Goal: Task Accomplishment & Management: Complete application form

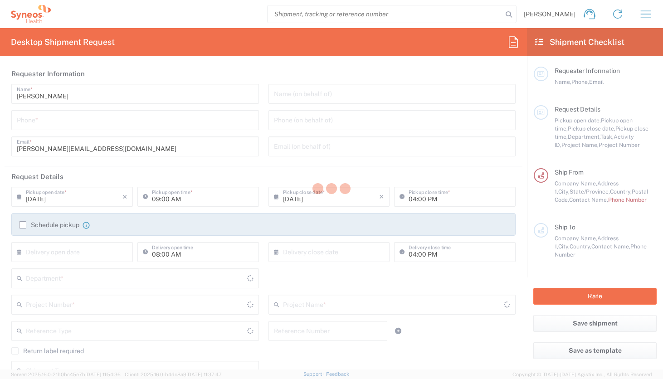
type input "[US_STATE]"
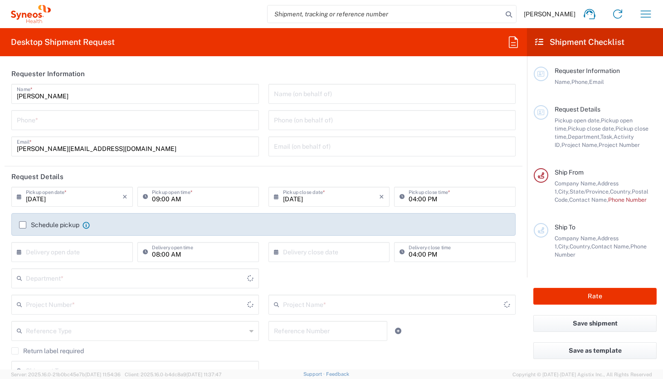
type input "[GEOGRAPHIC_DATA]"
click at [175, 122] on input "tel" at bounding box center [135, 120] width 237 height 16
type input "919491"
type input "Syneos Health, LLC-[GEOGRAPHIC_DATA] [GEOGRAPHIC_DATA] [GEOGRAPHIC_DATA]"
type input "8350"
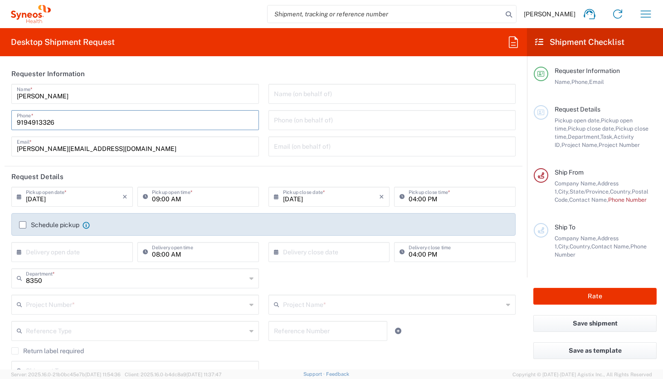
type input "9194913326"
click at [112, 283] on input "text" at bounding box center [136, 278] width 220 height 16
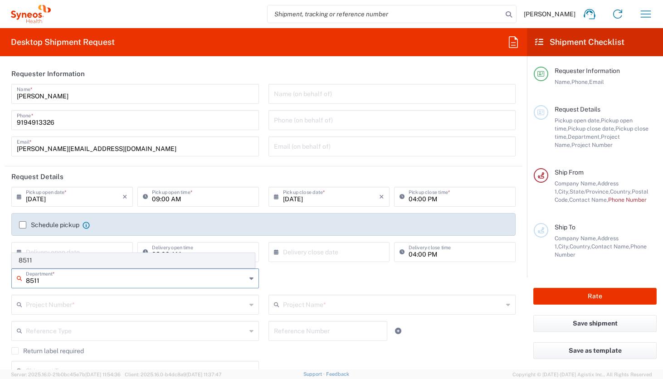
type input "8511"
click at [103, 264] on span "8511" at bounding box center [133, 261] width 242 height 14
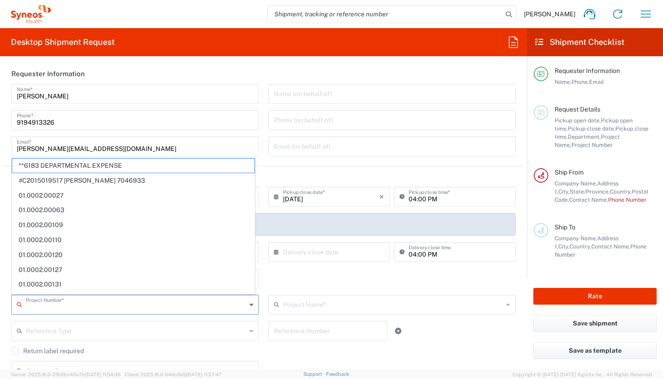
click at [96, 310] on input "text" at bounding box center [136, 304] width 220 height 16
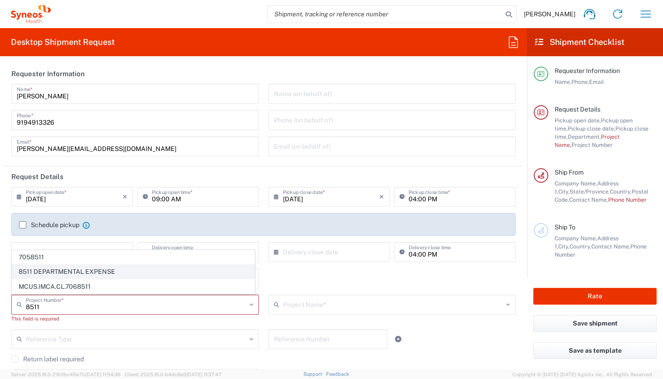
click at [76, 273] on span "8511 DEPARTMENTAL EXPENSE" at bounding box center [133, 272] width 242 height 14
type input "8511 DEPARTMENTAL EXPENSE"
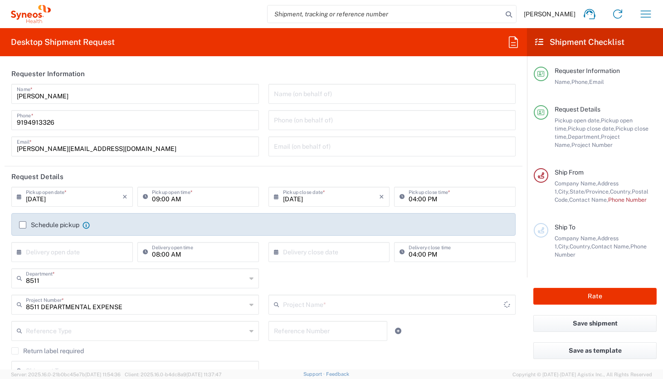
type input "8511 DEPARTMENTAL EXPENSE"
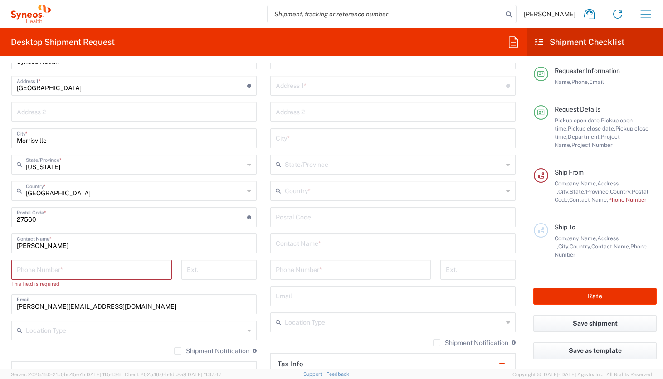
scroll to position [450, 0]
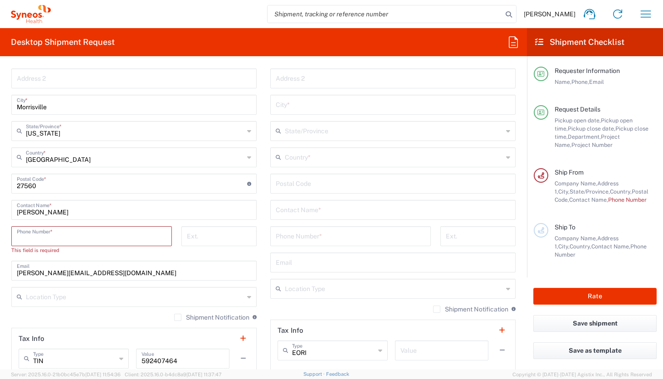
click at [86, 236] on input "tel" at bounding box center [92, 236] width 150 height 16
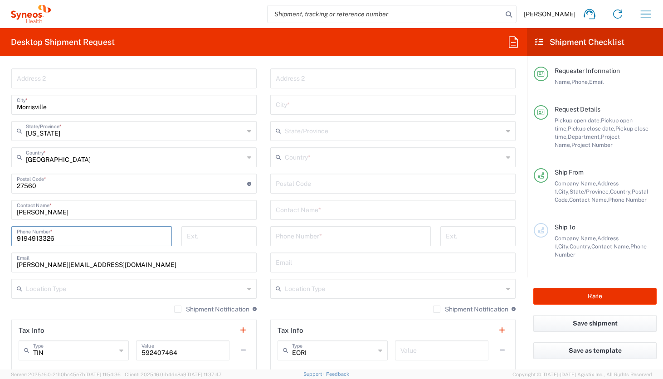
type input "9194913326"
click at [332, 208] on input "text" at bounding box center [393, 209] width 235 height 16
type input "Katy Hall"
click at [336, 242] on input "tel" at bounding box center [351, 236] width 150 height 16
type input "9999999999"
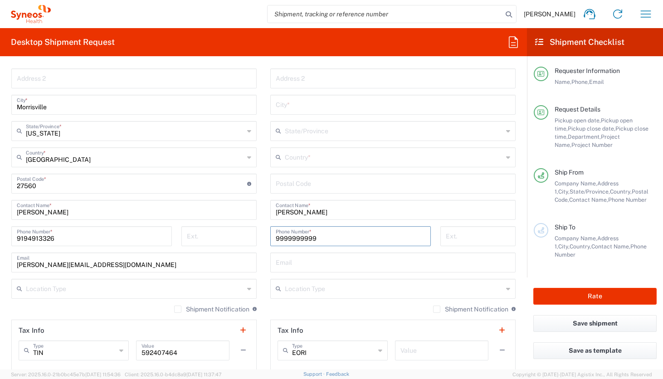
type input "Syneos Health"
type input "200 crossing blvd."
type input "3RD Floor"
type input "bridgewater"
type input "[US_STATE]"
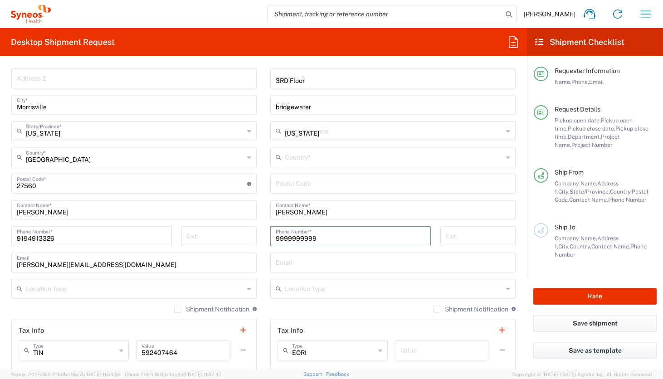
type input "[GEOGRAPHIC_DATA]"
type input "08807"
type input "Katy.hall@syneoshealth.com"
type input "Envelope"
type input "1"
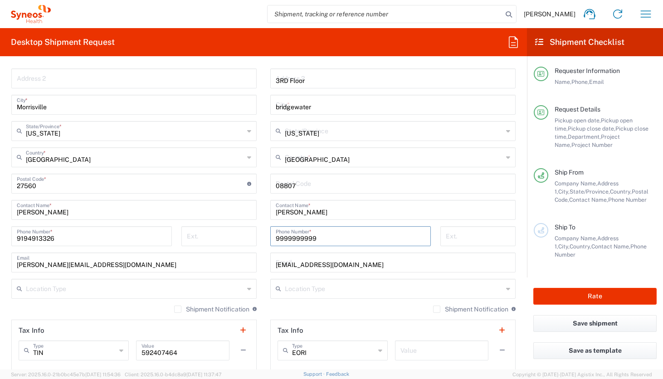
type input "9.5"
type input "12.5"
type input "0.25"
type input "in"
type input "0.45"
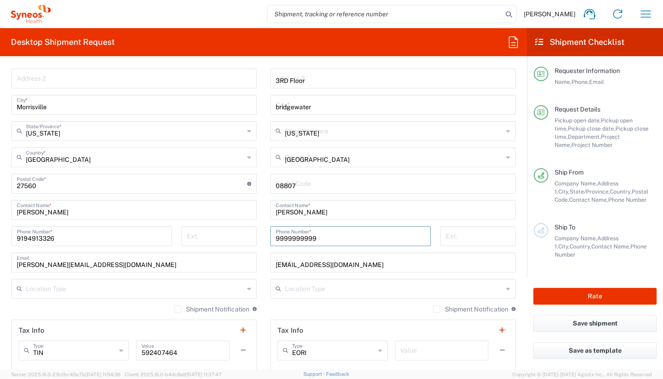
type input "lbs"
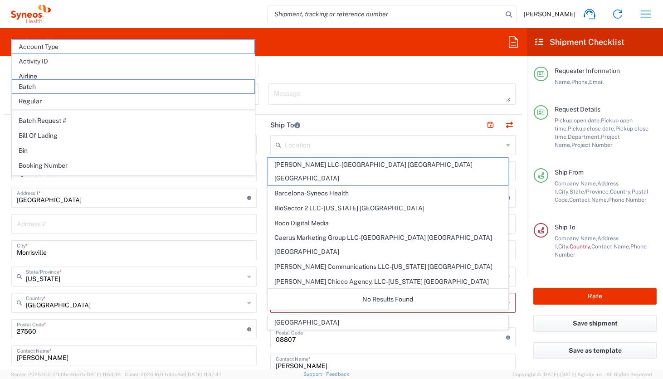
scroll to position [303, 0]
type input "9999999999"
click at [618, 168] on div "Ship From" at bounding box center [606, 172] width 102 height 8
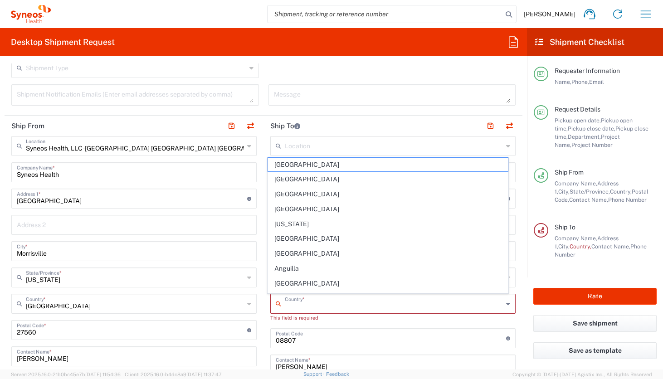
click at [334, 298] on input "text" at bounding box center [394, 303] width 218 height 16
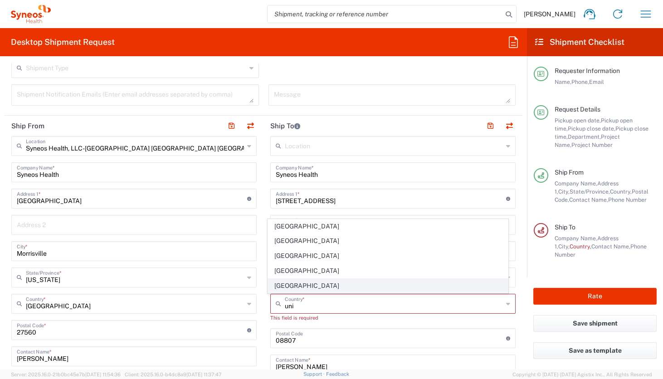
click at [285, 285] on span "[GEOGRAPHIC_DATA]" at bounding box center [388, 286] width 240 height 14
type input "[GEOGRAPHIC_DATA]"
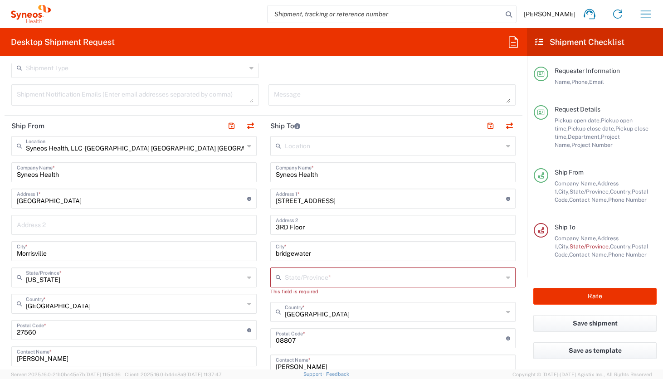
click at [277, 254] on input "bridgewater" at bounding box center [393, 251] width 235 height 16
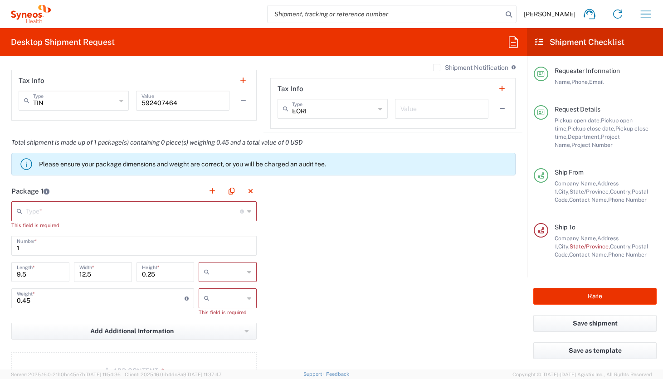
scroll to position [705, 0]
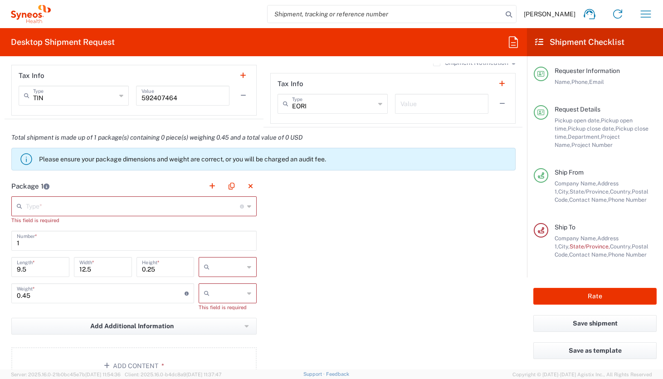
type input "Bridgewater"
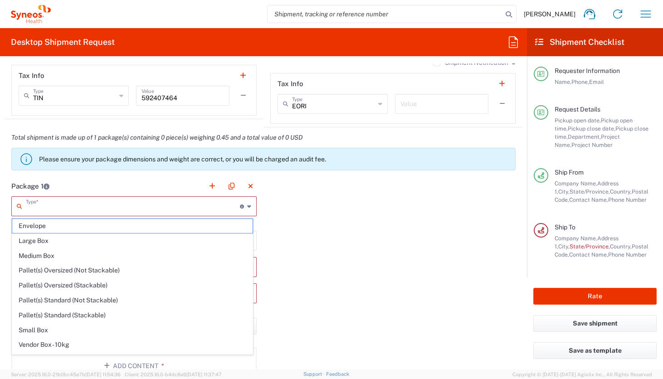
click at [197, 210] on input "text" at bounding box center [133, 206] width 214 height 16
click at [163, 227] on span "Envelope" at bounding box center [132, 226] width 240 height 14
type input "Envelope"
type input "in"
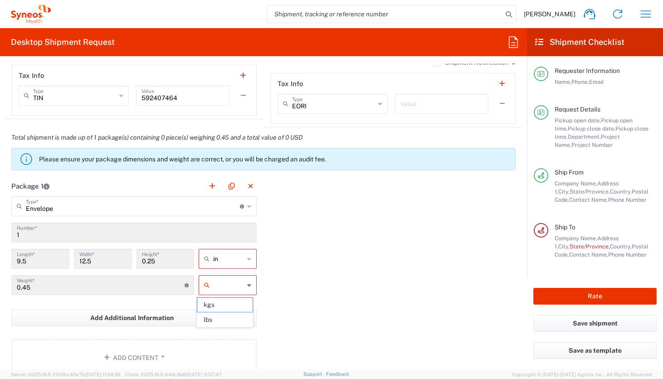
click at [231, 292] on input "text" at bounding box center [228, 285] width 31 height 15
click at [227, 315] on span "lbs" at bounding box center [224, 320] width 55 height 14
type input "lbs"
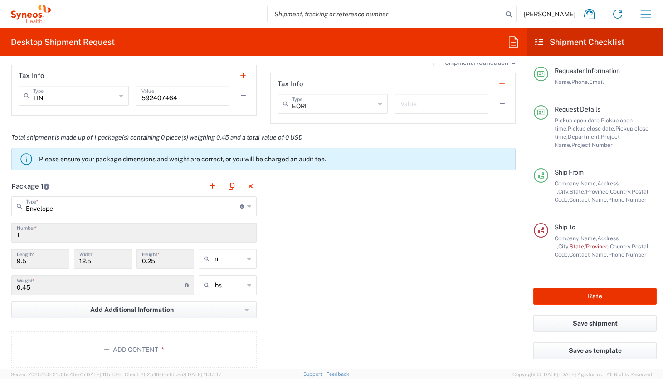
click at [343, 333] on div "Package 1 Envelope Type * Material used to package goods Envelope Large Box Med…" at bounding box center [264, 275] width 518 height 199
click at [514, 255] on div "Package 1 Envelope Type * Material used to package goods Envelope Large Box Med…" at bounding box center [264, 275] width 518 height 199
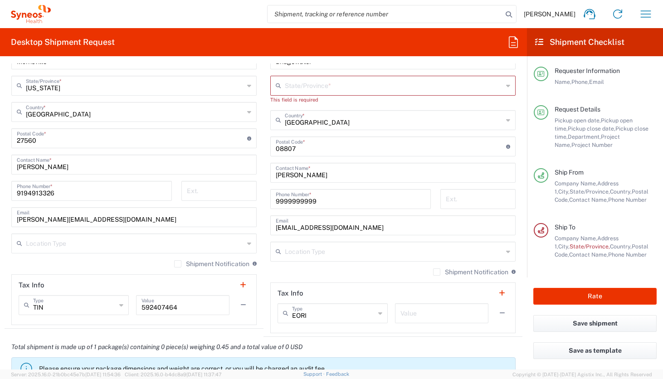
scroll to position [496, 0]
click at [462, 83] on input "text" at bounding box center [394, 84] width 218 height 16
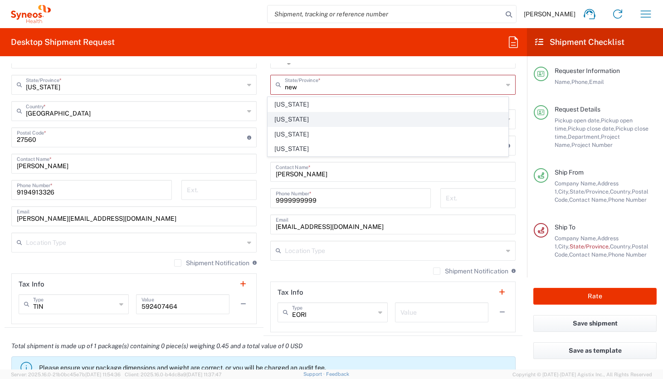
click at [280, 116] on span "[US_STATE]" at bounding box center [388, 120] width 240 height 14
type input "[US_STATE]"
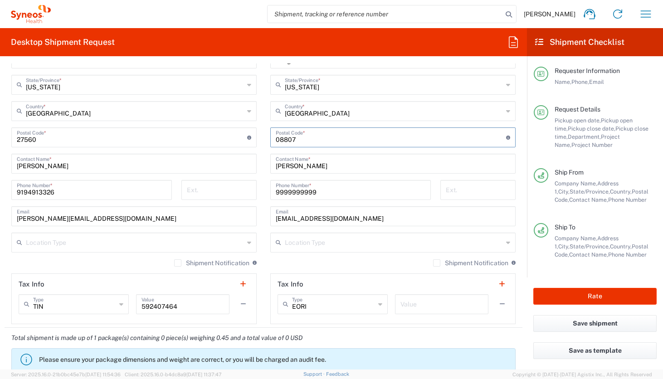
click at [355, 141] on input "undefined" at bounding box center [391, 137] width 230 height 16
click at [517, 180] on form "Requester Information Darrion Campbell-Walker Name * 9194913326 Phone * darrion…" at bounding box center [263, 217] width 527 height 306
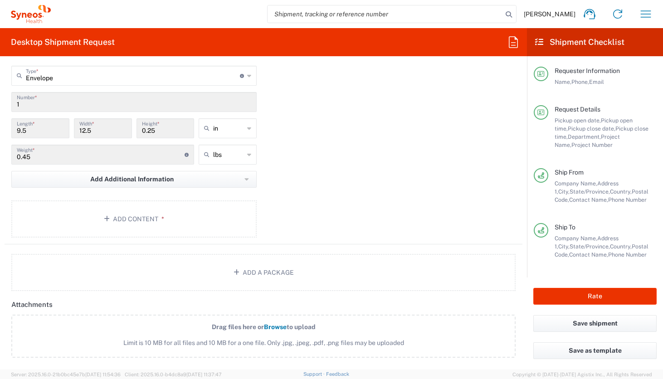
scroll to position [854, 0]
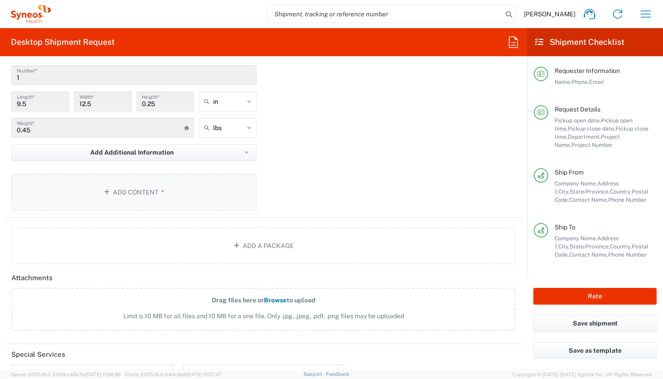
click at [168, 189] on button "Add Content *" at bounding box center [133, 192] width 245 height 37
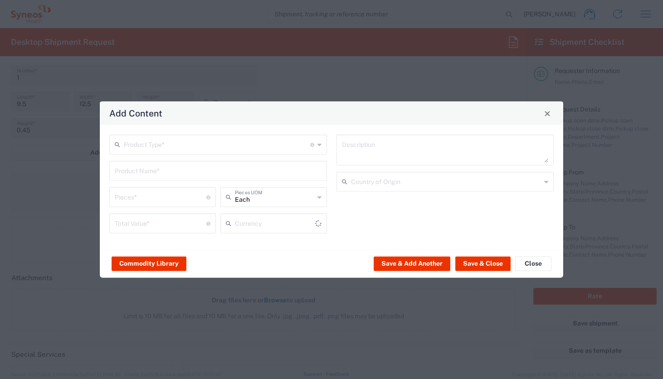
type input "US Dollar"
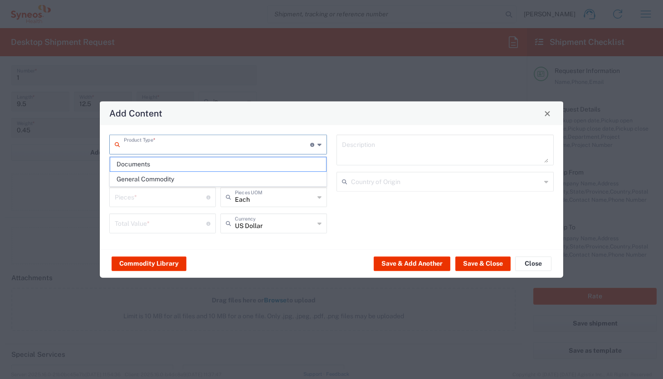
click at [177, 150] on input "text" at bounding box center [217, 144] width 186 height 16
click at [157, 179] on span "General Commodity" at bounding box center [218, 179] width 216 height 14
type input "General Commodity"
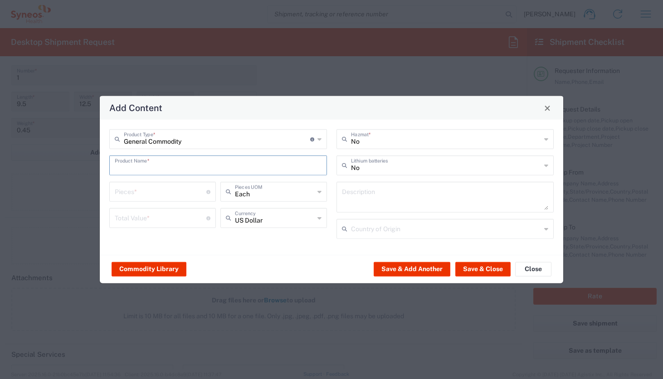
click at [159, 161] on input "text" at bounding box center [218, 165] width 207 height 16
type input "<"
type input "Mail"
click at [138, 191] on input "number" at bounding box center [161, 191] width 92 height 16
type input "1"
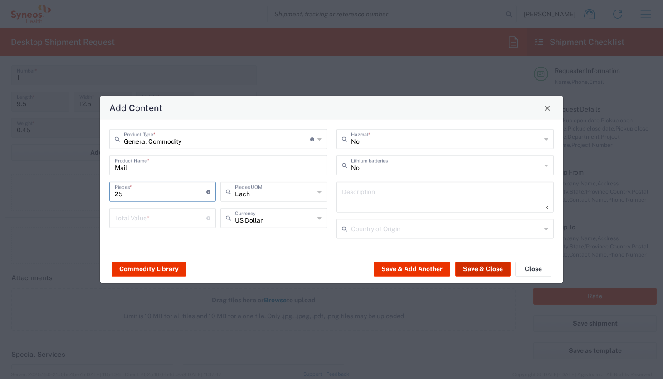
type input "25"
click at [470, 274] on button "Save & Close" at bounding box center [482, 269] width 55 height 15
click at [183, 217] on input "number" at bounding box center [161, 218] width 92 height 16
type input "1"
type input "50"
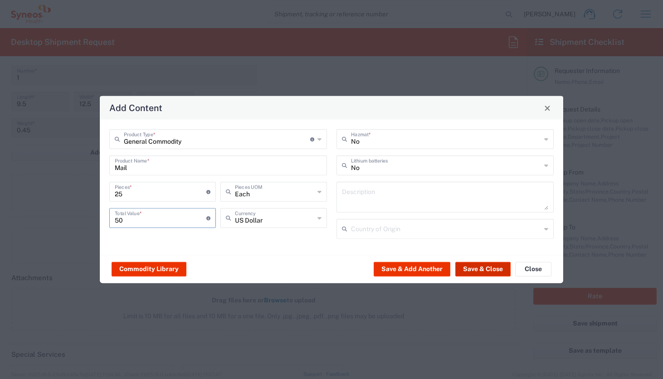
click at [480, 267] on button "Save & Close" at bounding box center [482, 269] width 55 height 15
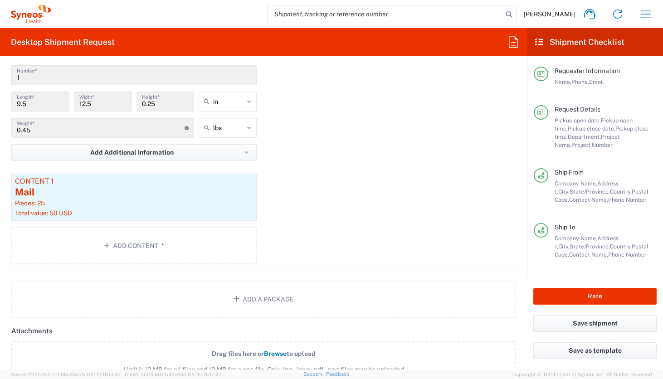
click at [604, 305] on div "Rate" at bounding box center [595, 297] width 136 height 38
click at [604, 303] on button "Rate" at bounding box center [595, 296] width 123 height 17
type input "8511 DEPARTMENTAL EXPENSE"
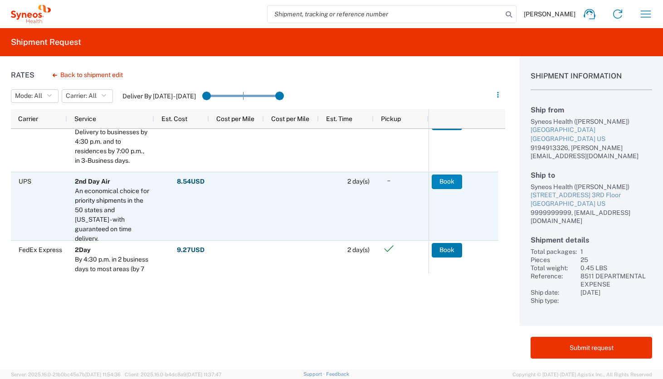
click at [453, 182] on button "Book" at bounding box center [447, 182] width 30 height 15
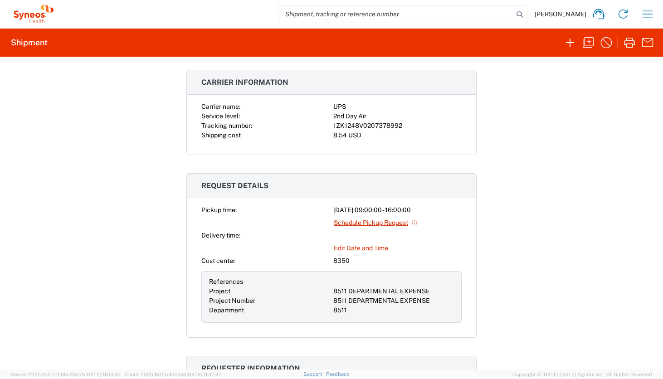
scroll to position [176, 0]
click at [573, 44] on icon "button" at bounding box center [570, 42] width 15 height 15
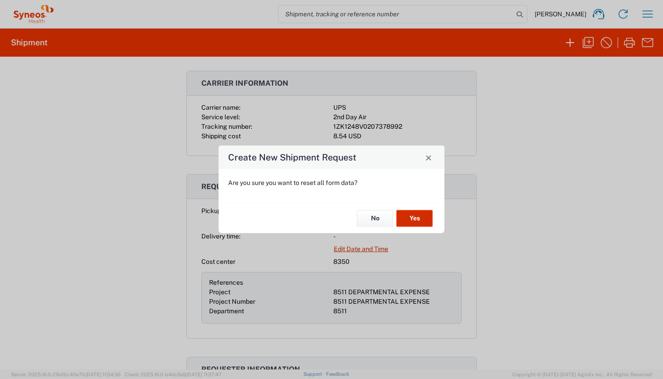
click at [414, 219] on button "Yes" at bounding box center [414, 218] width 36 height 17
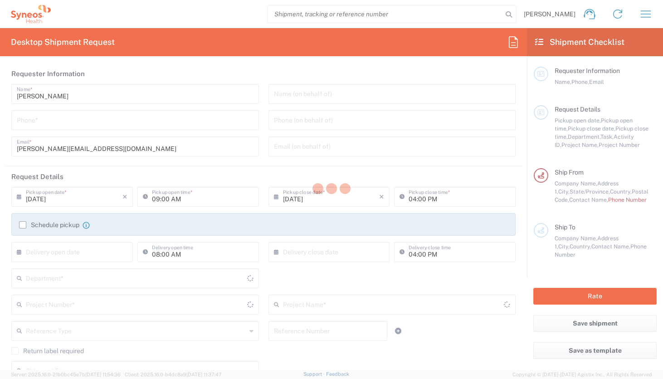
type input "[US_STATE]"
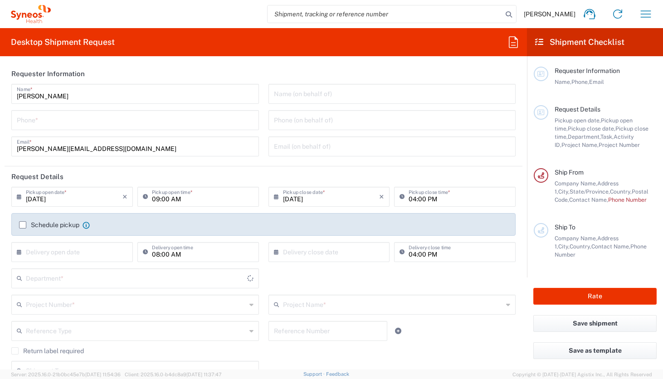
click at [129, 119] on input "tel" at bounding box center [135, 120] width 237 height 16
type input "8350"
type input "9194913326"
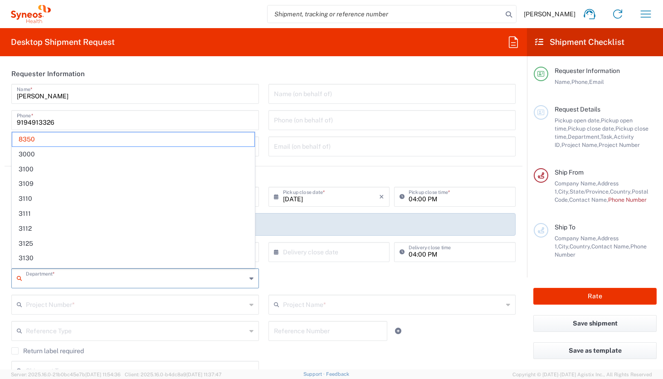
click at [120, 284] on input "text" at bounding box center [136, 278] width 220 height 16
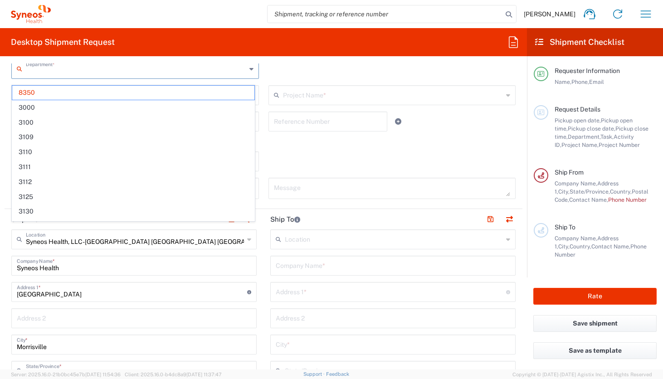
scroll to position [204, 0]
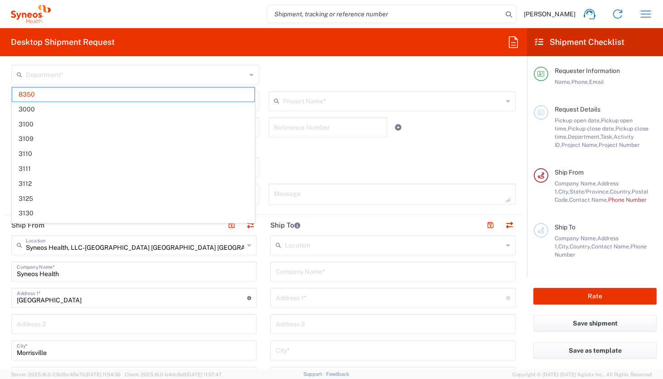
click at [530, 173] on main "Requester Information Name, Phone, Email Request Details Pickup open date, Pick…" at bounding box center [595, 166] width 136 height 221
type input "8350"
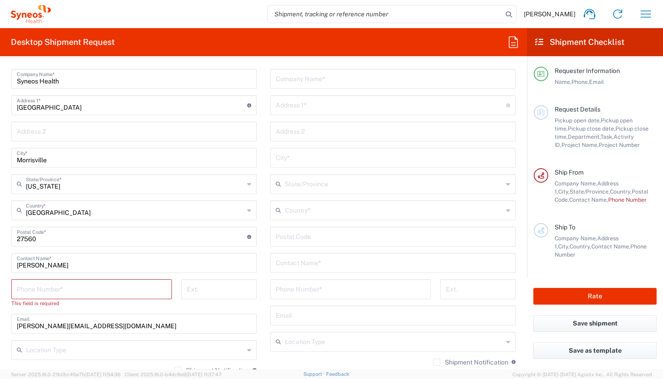
scroll to position [397, 0]
click at [389, 249] on div "Location Addison Whitney LLC-Morrisvile NC US Barcelona-Syneos Health BioSector…" at bounding box center [392, 232] width 245 height 381
click at [389, 258] on input "text" at bounding box center [393, 262] width 235 height 16
type input "s"
click at [83, 294] on input "tel" at bounding box center [92, 288] width 150 height 16
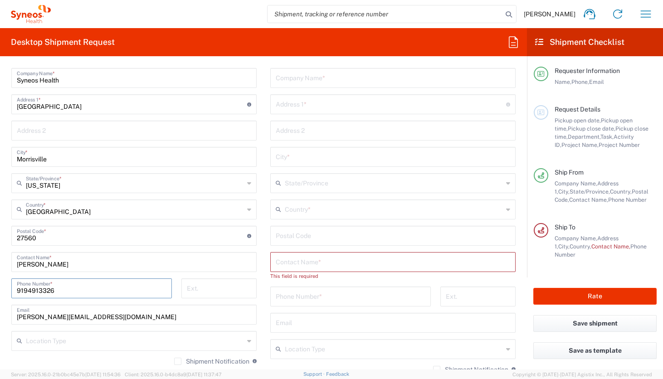
type input "9194913326"
click at [298, 262] on input "text" at bounding box center [393, 262] width 235 height 16
type input "Stephanie Moore"
click at [304, 289] on input "tel" at bounding box center [351, 288] width 150 height 16
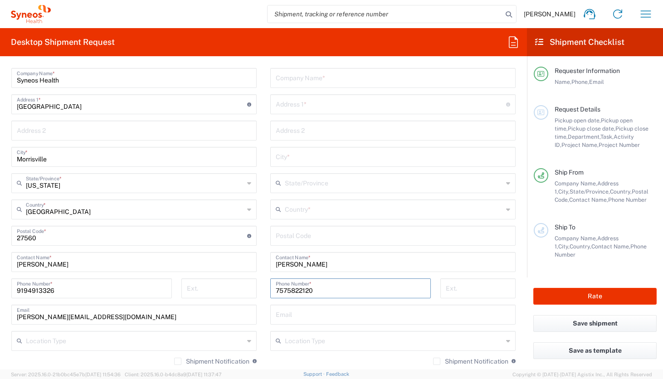
type input "7575822120"
click at [316, 106] on input "text" at bounding box center [391, 104] width 230 height 16
type input "8775 Windy Island Dr"
type input "Syneos Health"
type input "3RD Floor"
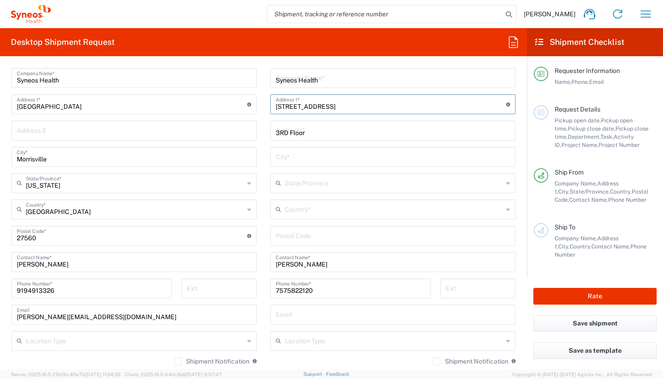
type input "Wilmington"
type input "[US_STATE]"
type input "[GEOGRAPHIC_DATA]"
type input "28411"
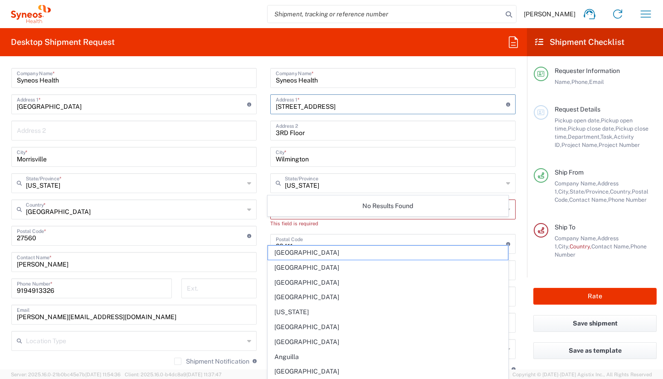
type input "3038 Folsom ln."
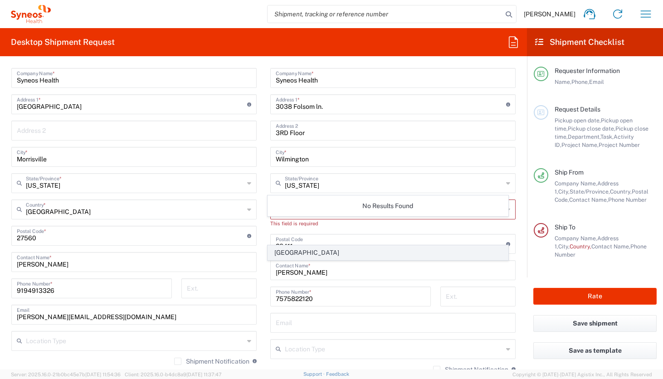
click at [295, 256] on span "[GEOGRAPHIC_DATA]" at bounding box center [388, 253] width 240 height 14
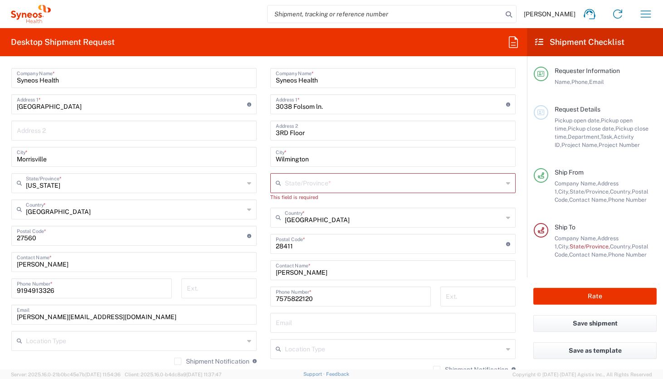
click at [322, 188] on input "text" at bounding box center [394, 183] width 218 height 16
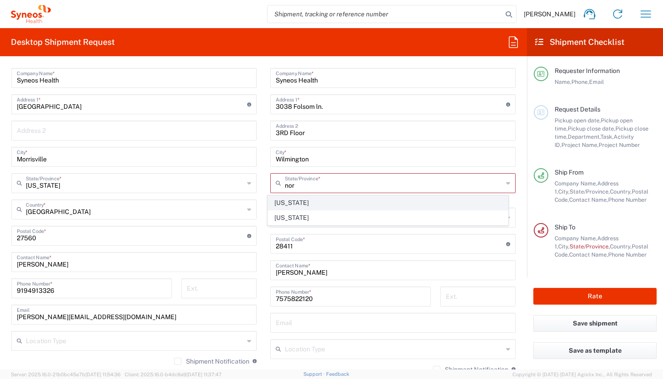
click at [289, 206] on span "[US_STATE]" at bounding box center [388, 203] width 240 height 14
type input "[US_STATE]"
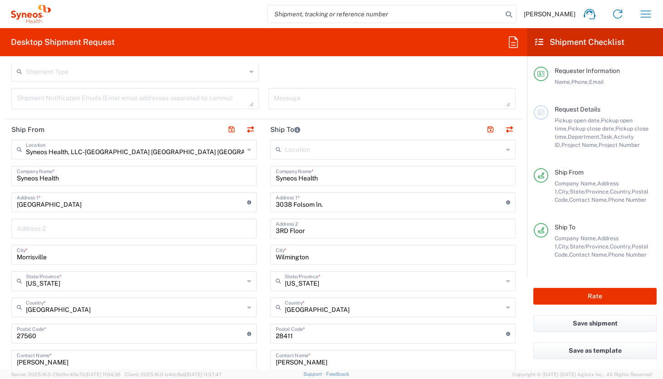
scroll to position [306, 0]
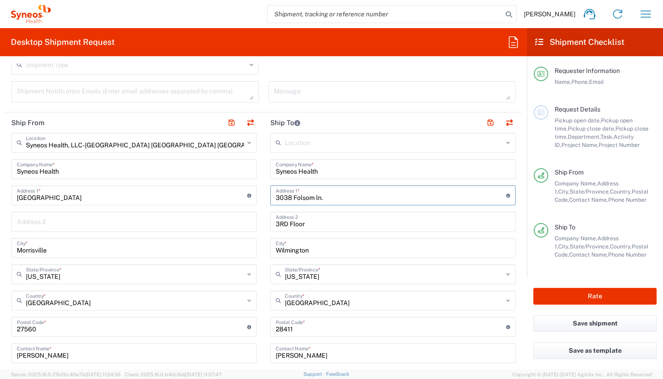
drag, startPoint x: 333, startPoint y: 195, endPoint x: 204, endPoint y: 187, distance: 129.1
click at [204, 187] on div "Ship From Syneos Health, LLC-Morrisville NC US Location Syneos Health, LLC-Morr…" at bounding box center [264, 315] width 518 height 405
type input "8775 Windy Island Dr"
click at [376, 237] on div "Location Addison Whitney LLC-Morrisvile NC US Barcelona-Syneos Health BioSector…" at bounding box center [392, 323] width 245 height 381
drag, startPoint x: 370, startPoint y: 225, endPoint x: 235, endPoint y: 220, distance: 134.8
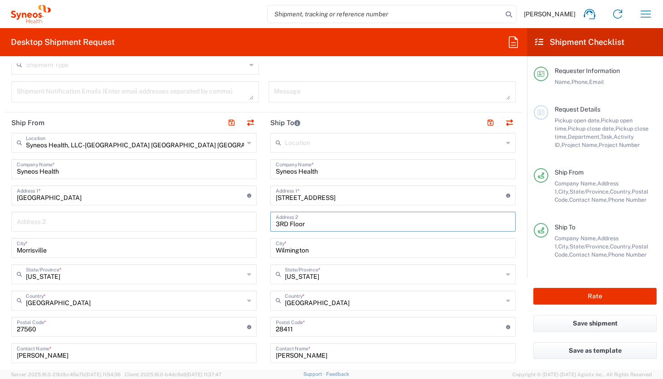
click at [235, 220] on div "Ship From Syneos Health, LLC-Morrisville NC US Location Syneos Health, LLC-Morr…" at bounding box center [264, 315] width 518 height 405
click at [332, 250] on input "Wilmington" at bounding box center [393, 248] width 235 height 16
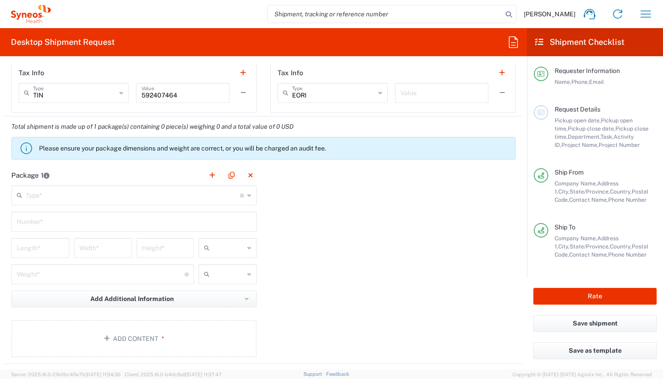
scroll to position [709, 0]
click at [139, 189] on input "text" at bounding box center [133, 193] width 214 height 16
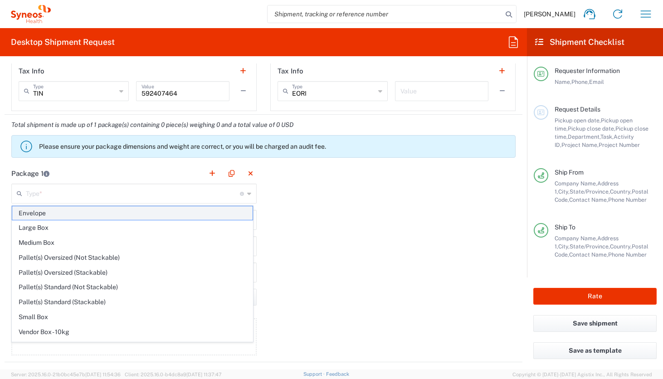
click at [120, 215] on span "Envelope" at bounding box center [132, 213] width 240 height 14
type input "Envelope"
type input "1"
type input "9.5"
type input "12.5"
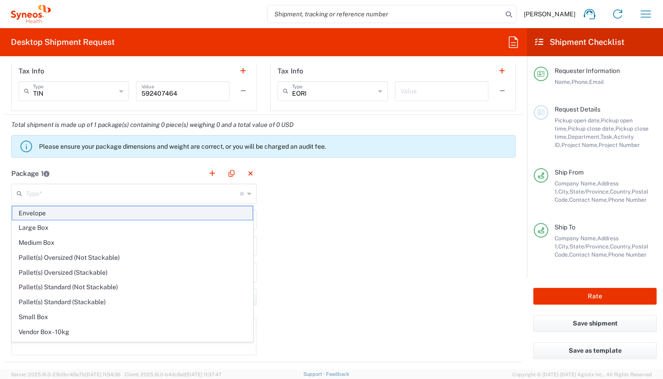
type input "0.25"
type input "in"
type input "0.45"
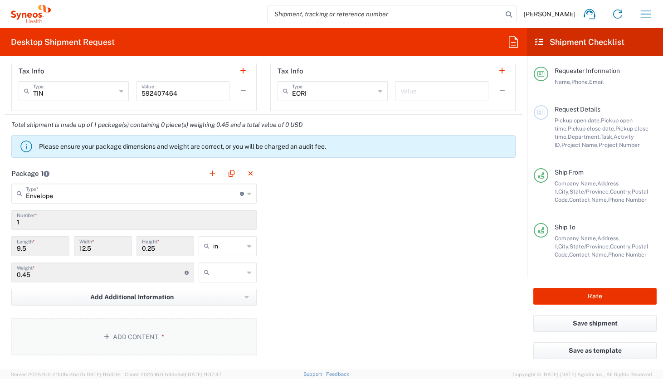
click at [122, 333] on button "Add Content *" at bounding box center [133, 336] width 245 height 37
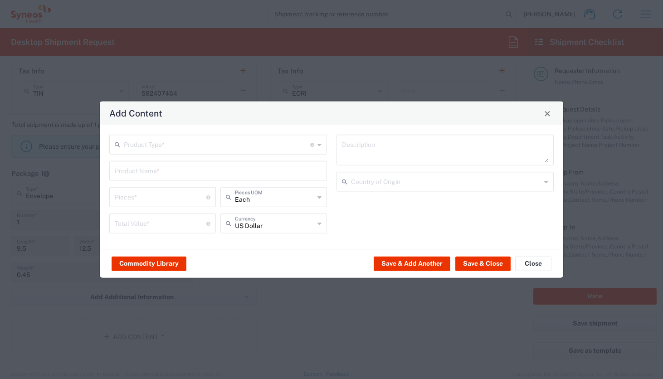
click at [165, 154] on div "Product Type * Document: Paper document generated internally by Syneos, a clien…" at bounding box center [218, 187] width 227 height 105
click at [164, 144] on input "text" at bounding box center [217, 144] width 186 height 16
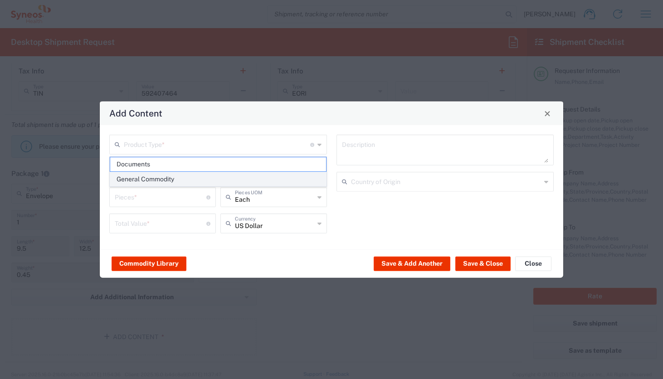
click at [164, 174] on span "General Commodity" at bounding box center [218, 179] width 216 height 14
type input "General Commodity"
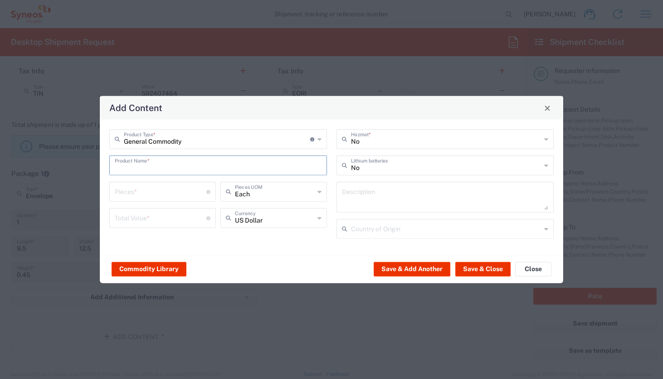
click at [165, 168] on input "text" at bounding box center [218, 165] width 207 height 16
type input "Mail"
click at [159, 191] on input "number" at bounding box center [161, 191] width 92 height 16
type input "60"
click at [161, 218] on input "number" at bounding box center [161, 218] width 92 height 16
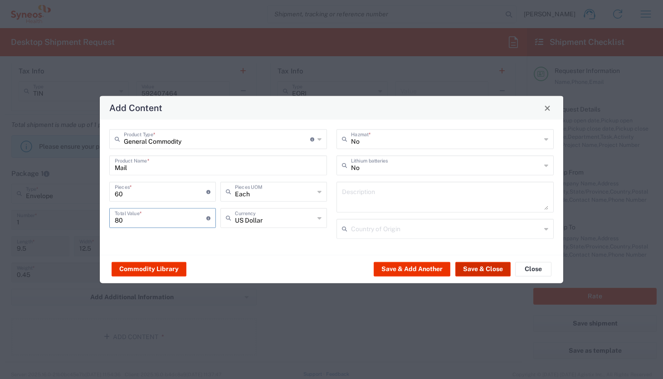
type input "80"
click at [458, 265] on button "Save & Close" at bounding box center [482, 269] width 55 height 15
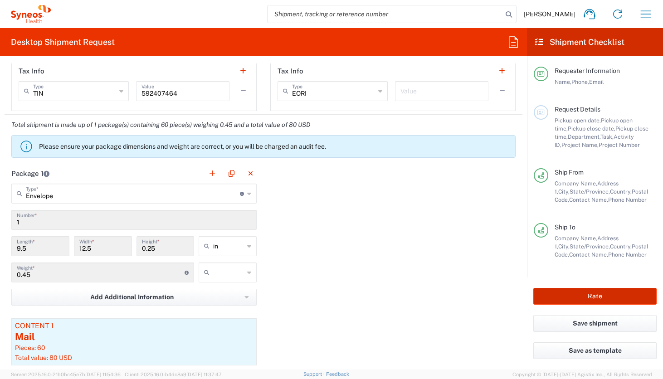
click at [570, 289] on button "Rate" at bounding box center [595, 296] width 123 height 17
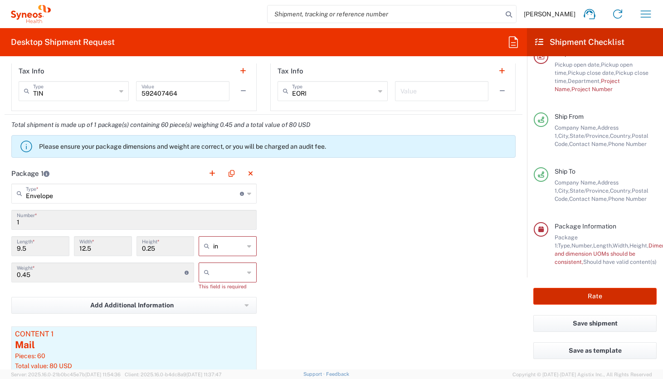
scroll to position [72, 0]
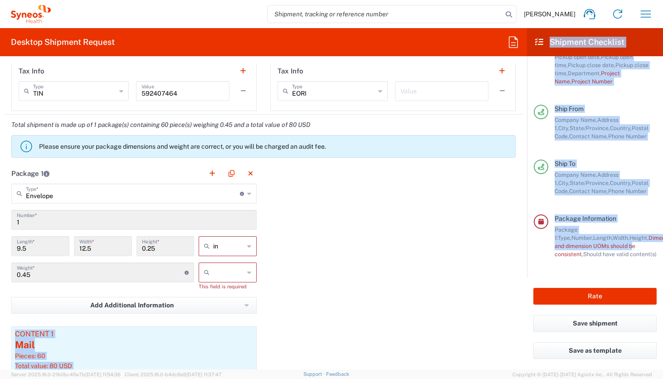
drag, startPoint x: 528, startPoint y: 245, endPoint x: 526, endPoint y: 287, distance: 42.2
click at [526, 287] on div "Desktop Shipment Request Requester Information Darrion Campbell-Walker Name * 9…" at bounding box center [331, 199] width 663 height 342
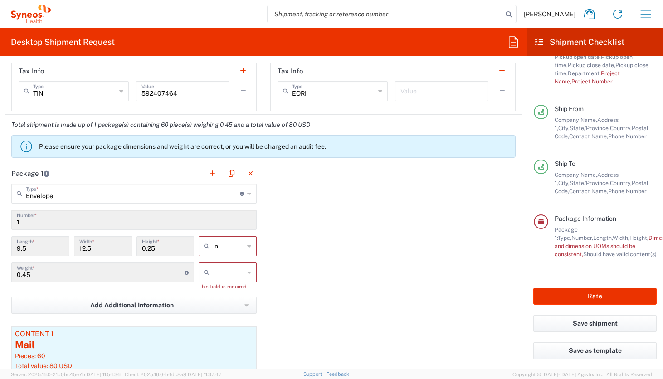
click at [226, 283] on div "This field is required" at bounding box center [228, 287] width 58 height 8
click at [226, 276] on input "text" at bounding box center [228, 272] width 31 height 15
click at [220, 309] on span "lbs" at bounding box center [224, 307] width 55 height 14
type input "lbs"
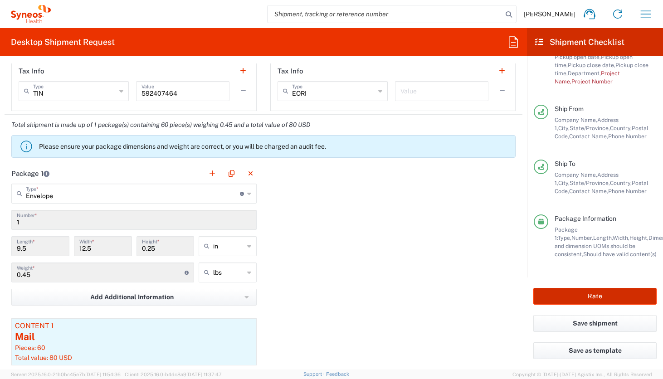
click at [561, 299] on button "Rate" at bounding box center [595, 296] width 123 height 17
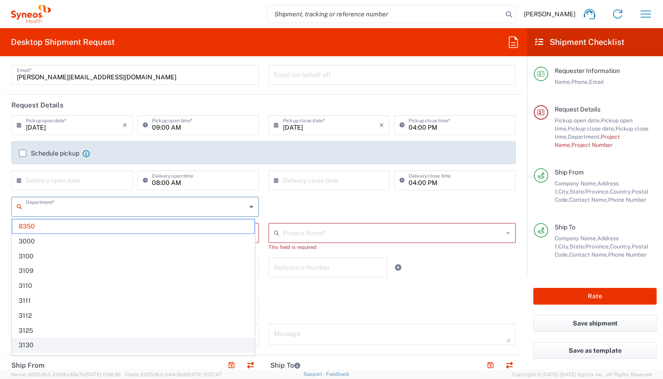
click at [146, 207] on input "text" at bounding box center [136, 206] width 220 height 16
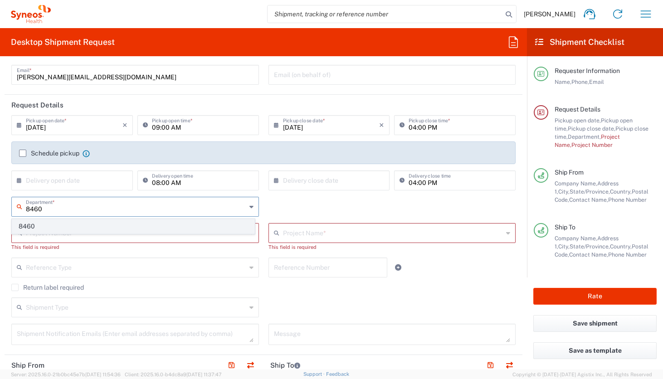
type input "8460"
click at [118, 220] on span "8460" at bounding box center [133, 227] width 242 height 14
click at [117, 235] on input "text" at bounding box center [136, 233] width 220 height 16
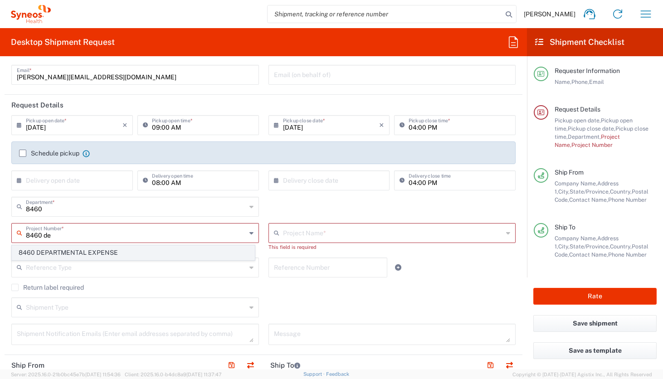
click at [57, 252] on span "8460 DEPARTMENTAL EXPENSE" at bounding box center [133, 253] width 242 height 14
type input "8460 DEPARTMENTAL EXPENSE"
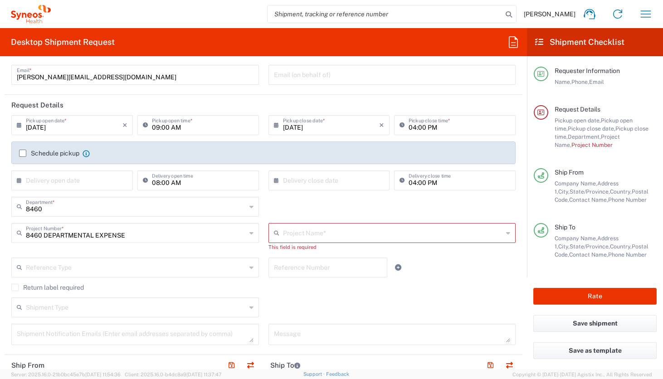
type input "8460 DEPARTMENTAL EXPENSE"
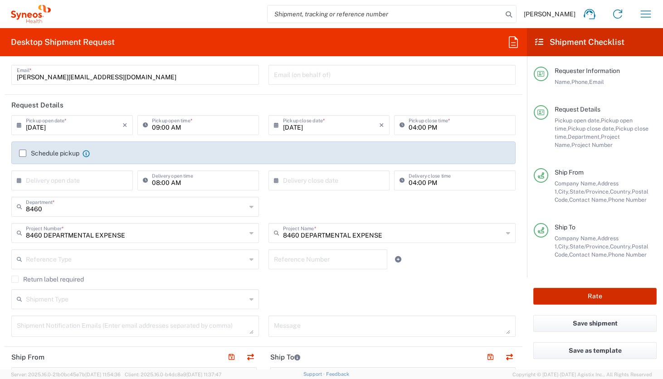
click at [563, 294] on button "Rate" at bounding box center [595, 296] width 123 height 17
type input "8460 DEPARTMENTAL EXPENSE"
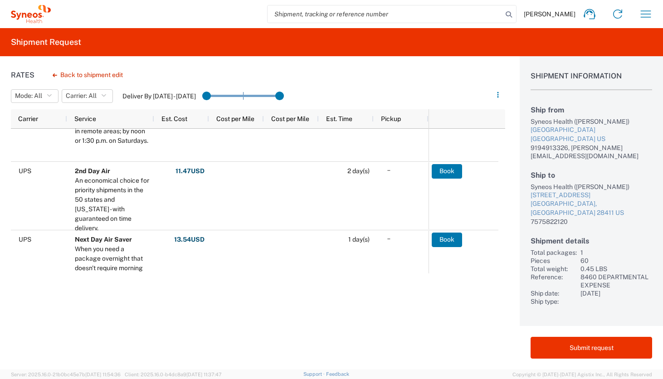
scroll to position [50, 0]
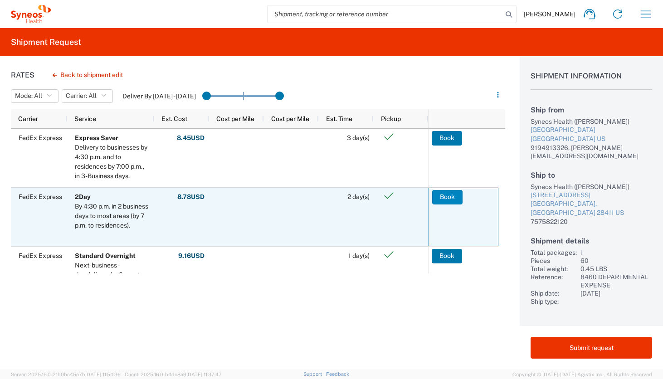
click at [440, 199] on button "Book" at bounding box center [447, 197] width 30 height 15
